Goal: Task Accomplishment & Management: Manage account settings

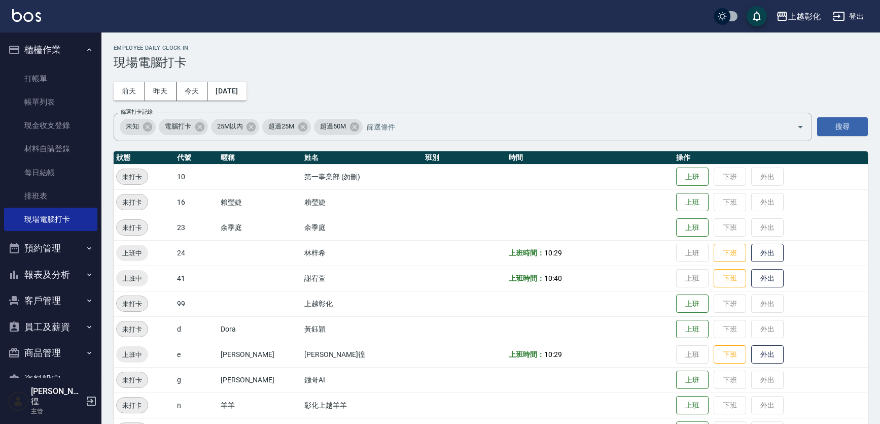
scroll to position [107, 0]
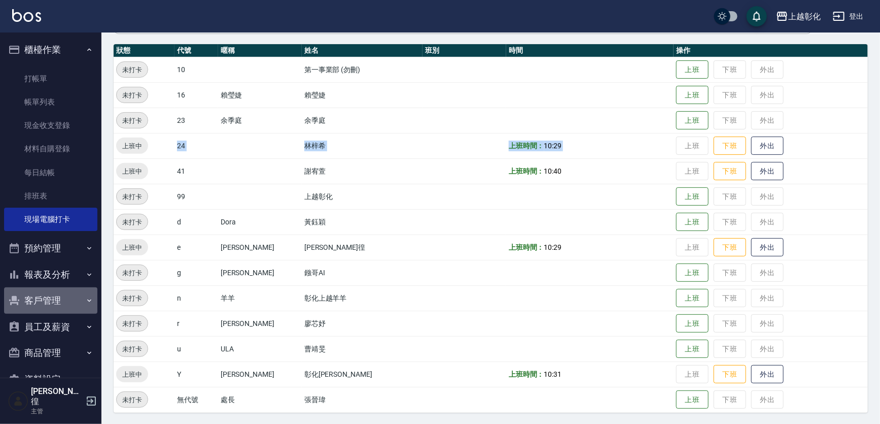
click at [56, 300] on button "客戶管理" at bounding box center [50, 300] width 93 height 26
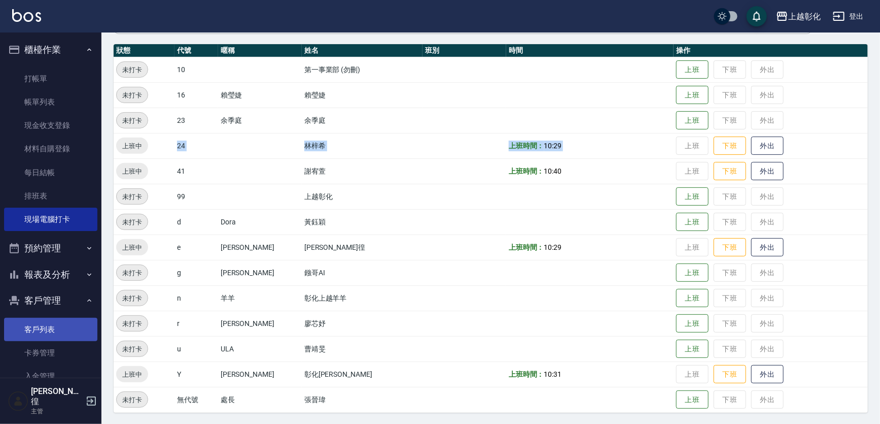
click at [44, 328] on link "客戶列表" at bounding box center [50, 329] width 93 height 23
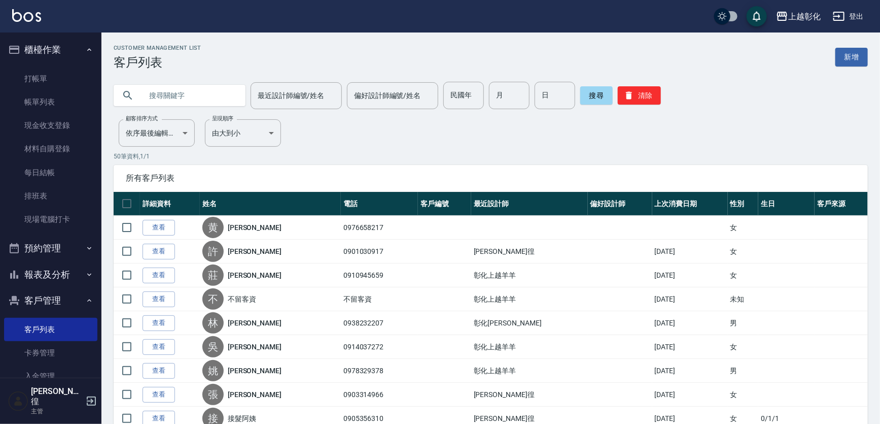
click at [181, 93] on input "text" at bounding box center [189, 95] width 95 height 27
type input "0921573520"
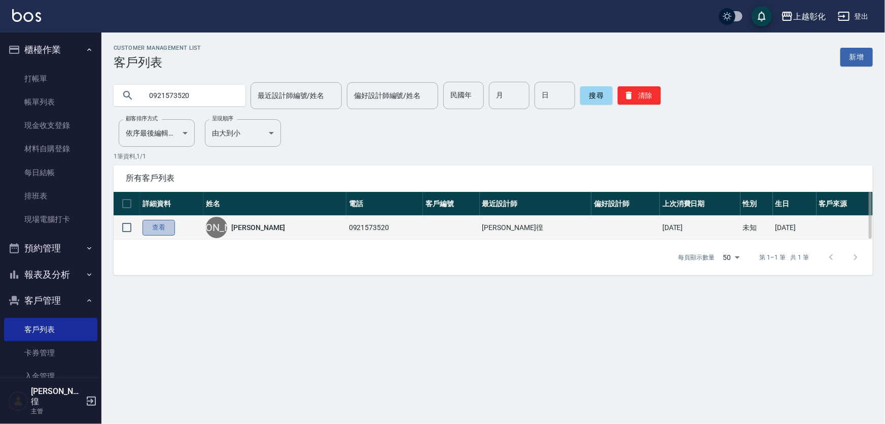
click at [158, 227] on link "查看" at bounding box center [159, 228] width 32 height 16
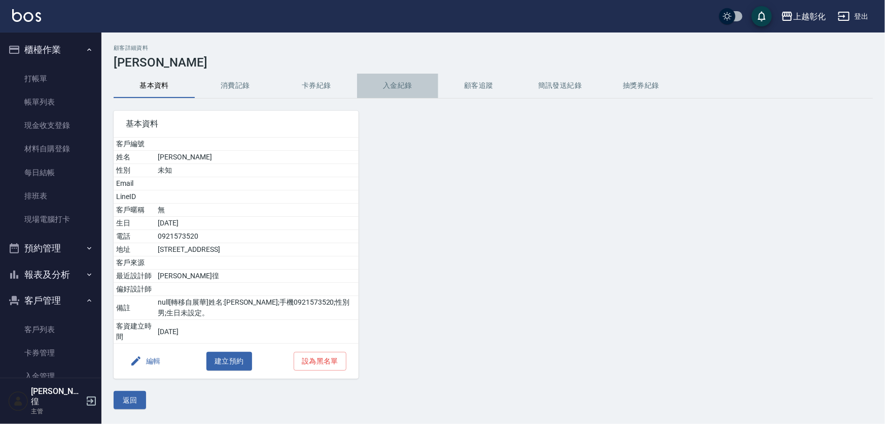
click at [402, 83] on button "入金紀錄" at bounding box center [397, 86] width 81 height 24
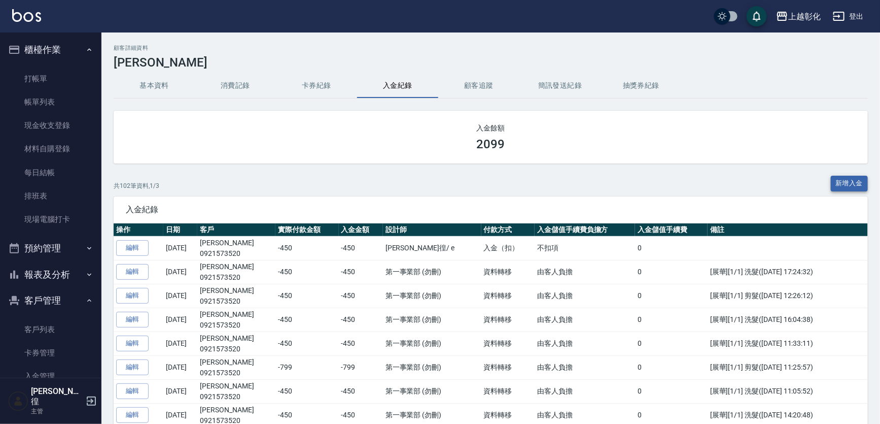
click at [846, 183] on button "新增入金" at bounding box center [850, 184] width 38 height 16
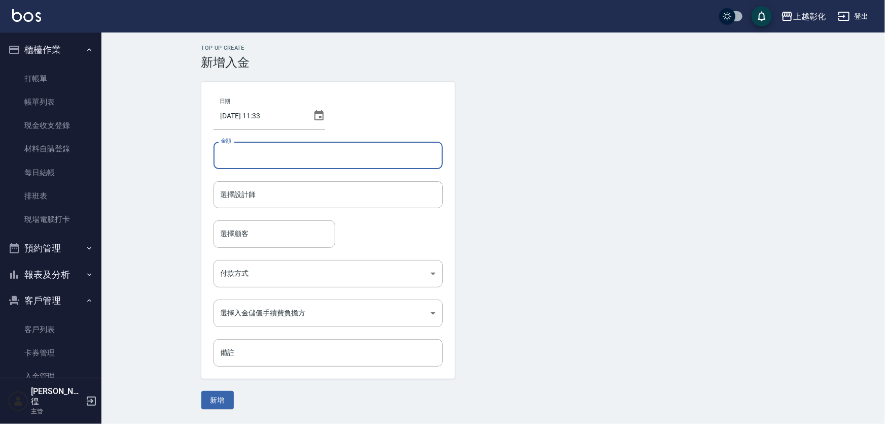
click at [312, 154] on input "金額" at bounding box center [328, 155] width 229 height 27
type input "-450"
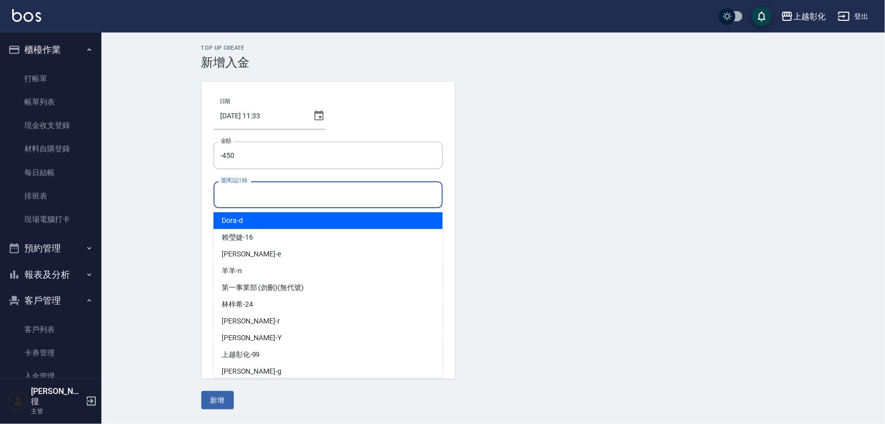
click at [227, 202] on input "選擇設計師" at bounding box center [328, 195] width 220 height 18
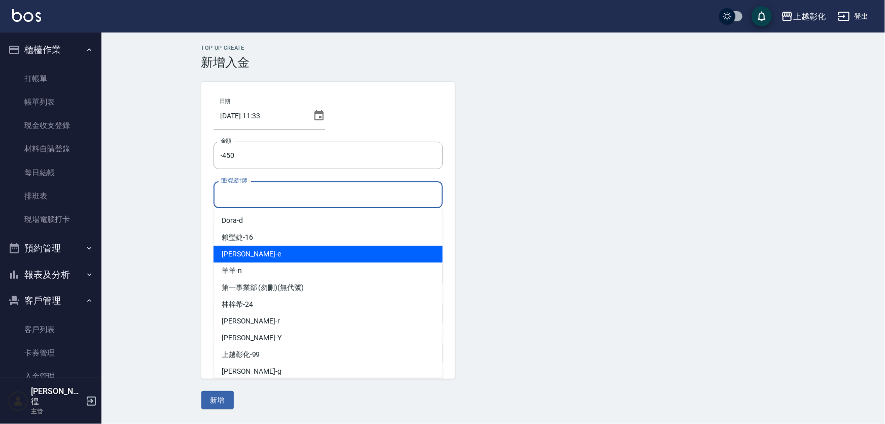
click at [249, 252] on div "allen -e" at bounding box center [328, 254] width 229 height 17
type input "allen-e"
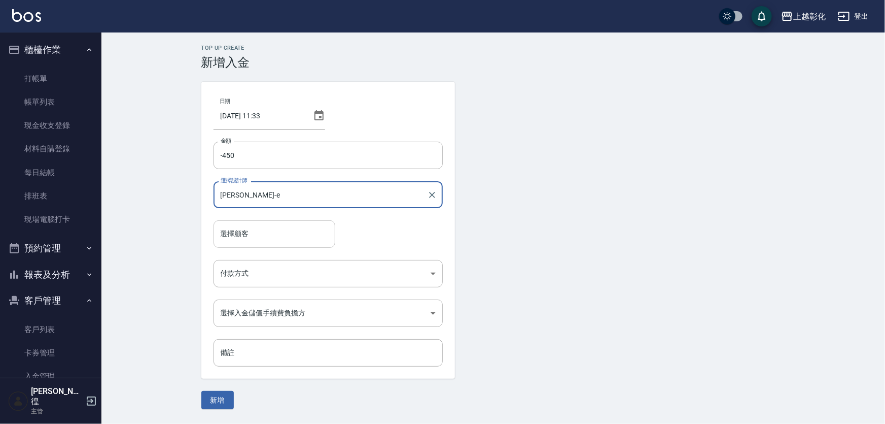
click at [268, 237] on input "選擇顧客" at bounding box center [274, 234] width 113 height 18
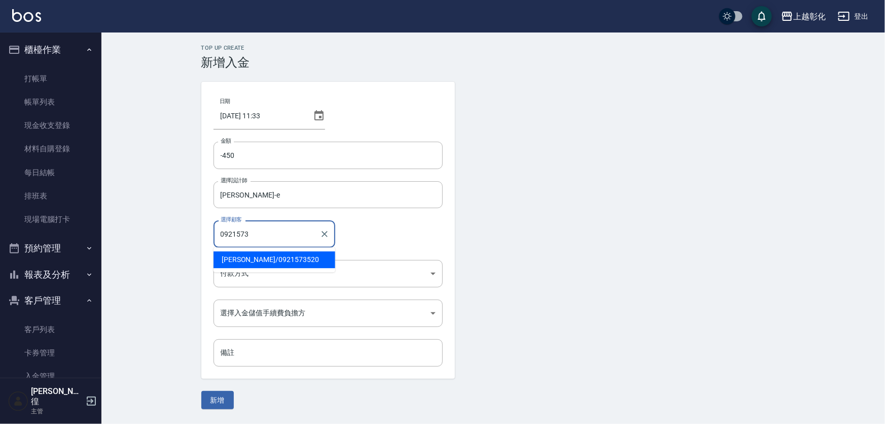
click at [262, 262] on span "楊証皓 / 0921573520" at bounding box center [275, 259] width 122 height 17
type input "楊証皓/0921573520"
click at [264, 273] on body "上越彰化 登出 櫃檯作業 打帳單 帳單列表 現金收支登錄 材料自購登錄 每日結帳 排班表 現場電腦打卡 預約管理 預約管理 單日預約紀錄 單週預約紀錄 報表及…" at bounding box center [442, 212] width 885 height 424
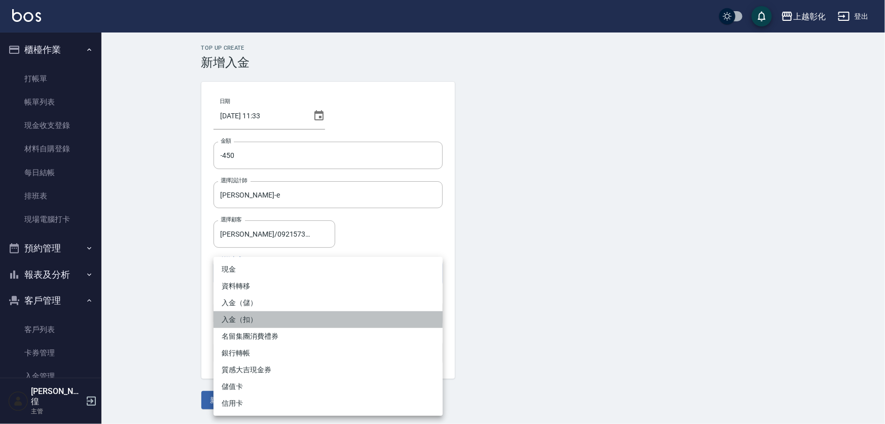
click at [246, 318] on li "入金（扣）" at bounding box center [328, 319] width 229 height 17
type input "入金（扣）"
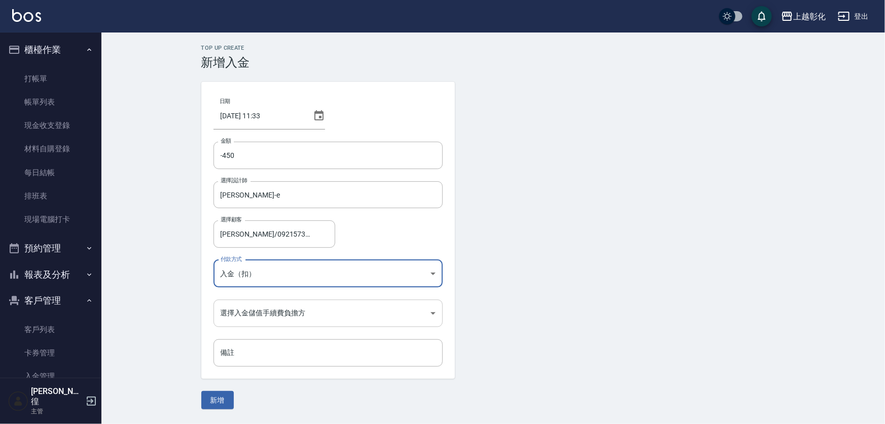
click at [270, 319] on body "上越彰化 登出 櫃檯作業 打帳單 帳單列表 現金收支登錄 材料自購登錄 每日結帳 排班表 現場電腦打卡 預約管理 預約管理 單日預約紀錄 單週預約紀錄 報表及…" at bounding box center [442, 212] width 885 height 424
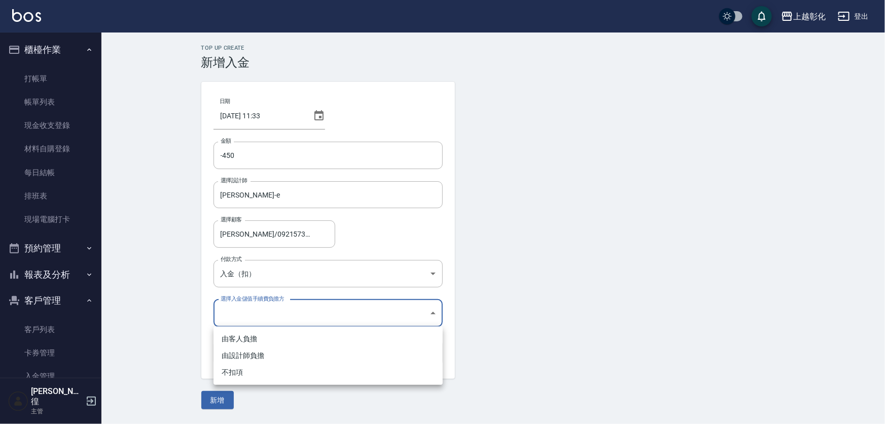
click at [229, 373] on li "不扣項" at bounding box center [328, 372] width 229 height 17
type input "WITHOUTHANDLINGFEE"
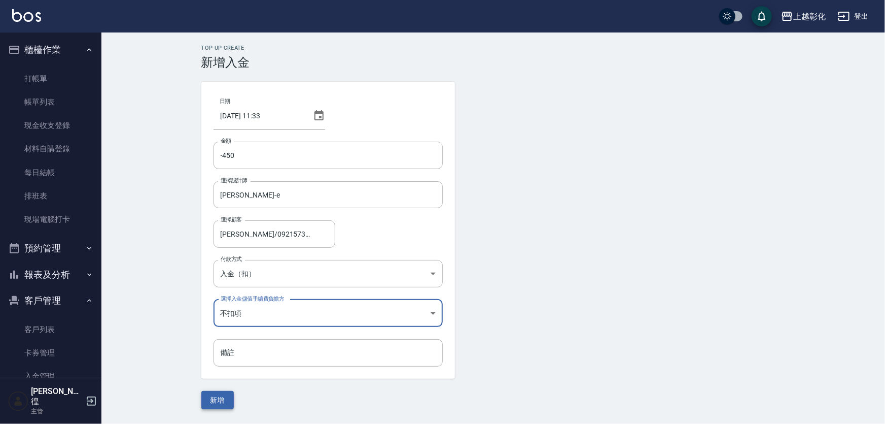
click at [212, 396] on button "新增" at bounding box center [217, 400] width 32 height 19
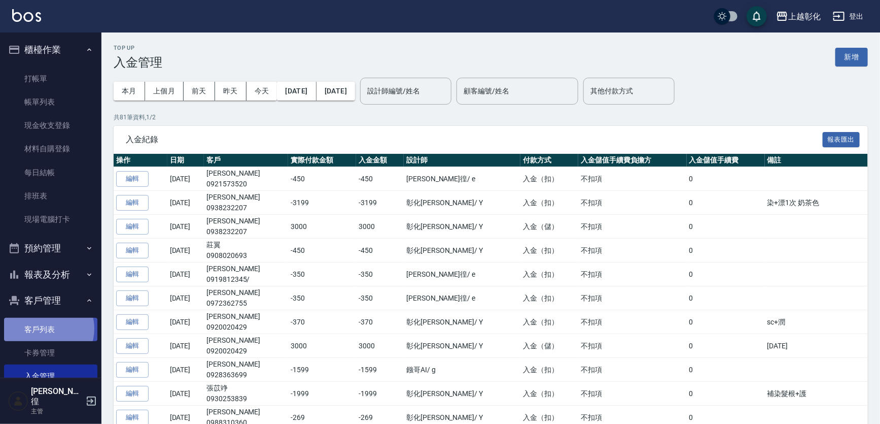
click at [46, 329] on link "客戶列表" at bounding box center [50, 329] width 93 height 23
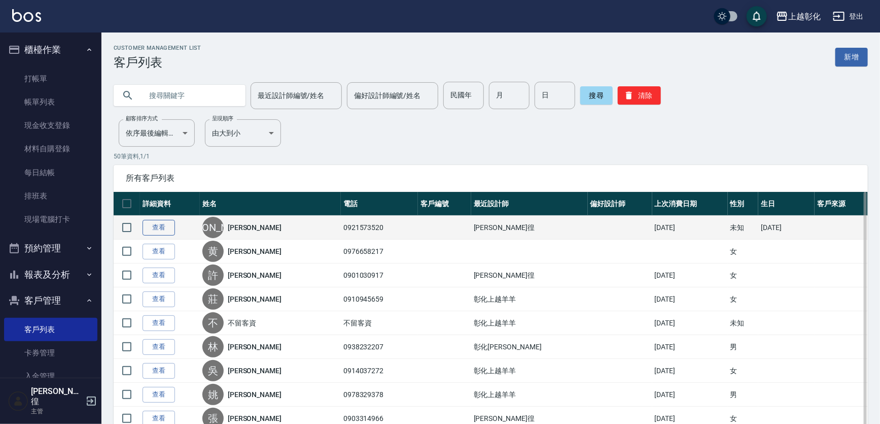
click at [162, 227] on link "查看" at bounding box center [159, 228] width 32 height 16
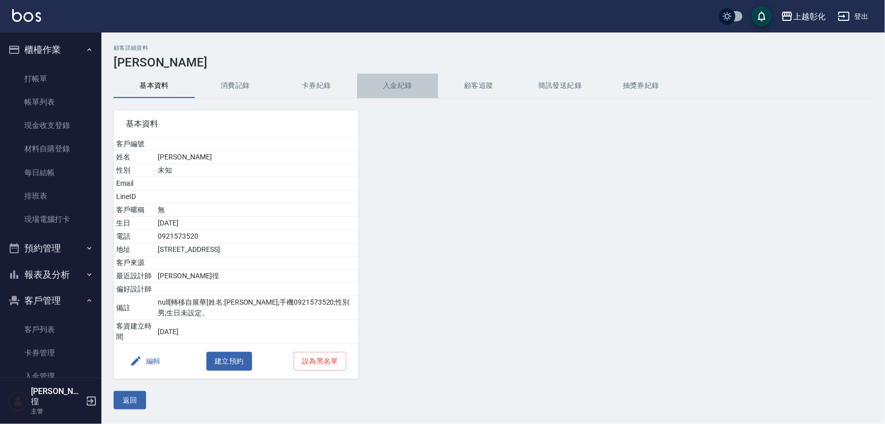
click at [388, 81] on button "入金紀錄" at bounding box center [397, 86] width 81 height 24
